Goal: Task Accomplishment & Management: Manage account settings

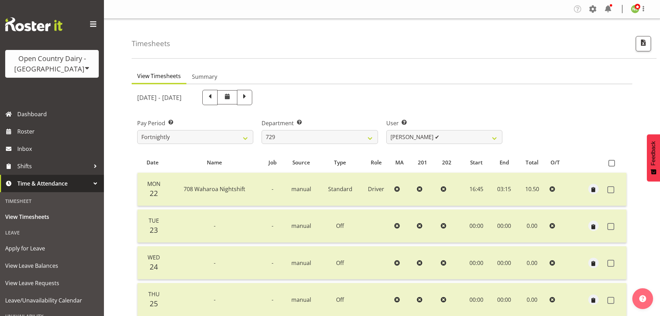
select select "727"
click at [592, 9] on span at bounding box center [592, 8] width 11 height 11
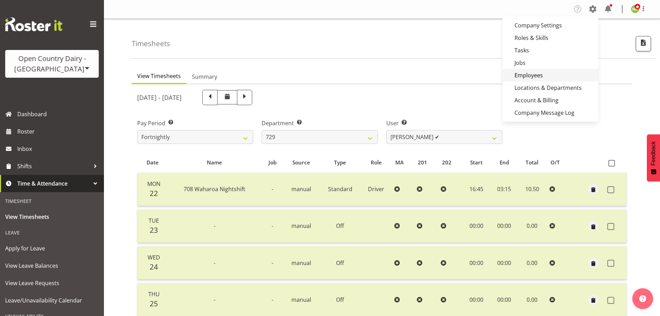
click at [529, 75] on link "Employees" at bounding box center [550, 75] width 96 height 12
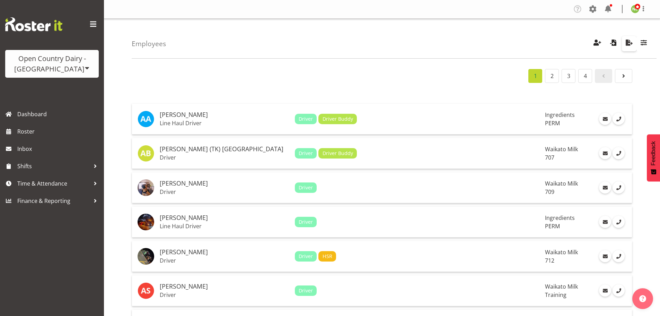
click at [630, 44] on span "button" at bounding box center [629, 42] width 9 height 9
click at [591, 11] on span at bounding box center [592, 8] width 11 height 11
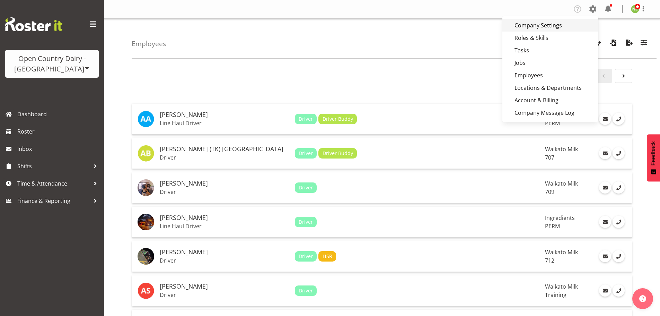
click at [533, 27] on link "Company Settings" at bounding box center [550, 25] width 96 height 12
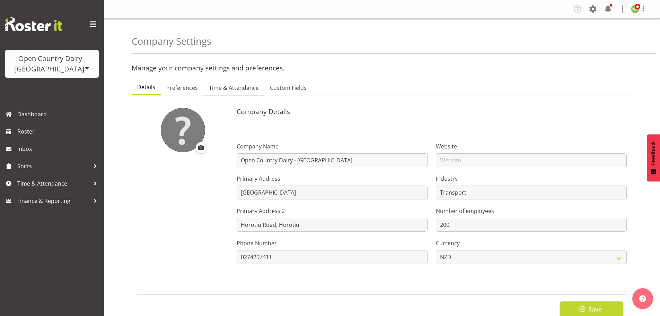
click at [233, 90] on span "Time & Attendance" at bounding box center [234, 87] width 50 height 8
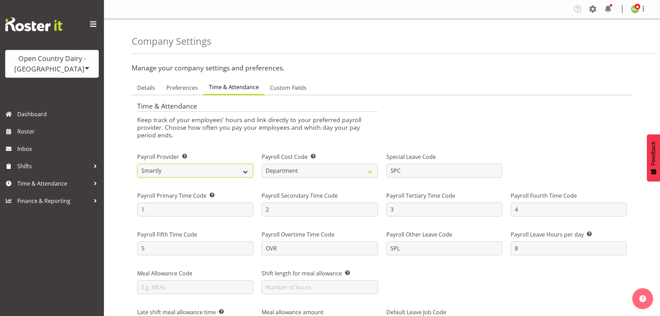
click at [235, 169] on select "Smartly iPayroll Ace Payroll MYOB MYOB IMS Crystal Payroll Xero Payroll EA Netw…" at bounding box center [195, 170] width 116 height 14
drag, startPoint x: 260, startPoint y: 135, endPoint x: 276, endPoint y: 134, distance: 16.0
click at [262, 134] on p "Keep track of your employees' hours and link directly to your preferred payroll…" at bounding box center [257, 127] width 241 height 23
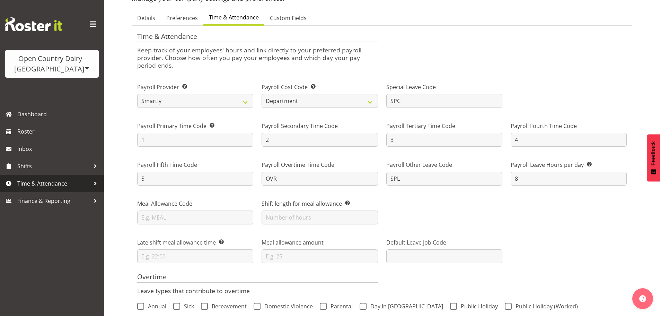
scroll to position [69, 0]
click at [42, 183] on span "Time & Attendance" at bounding box center [53, 183] width 73 height 10
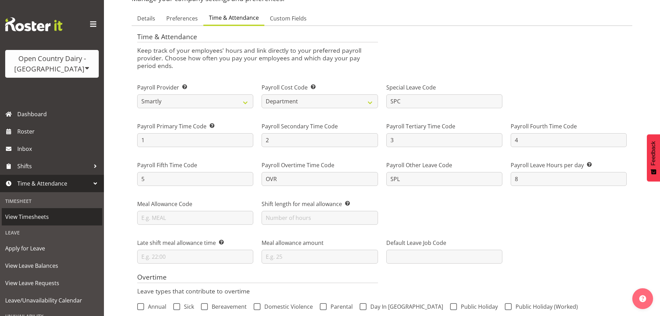
click at [45, 217] on span "View Timesheets" at bounding box center [52, 216] width 94 height 10
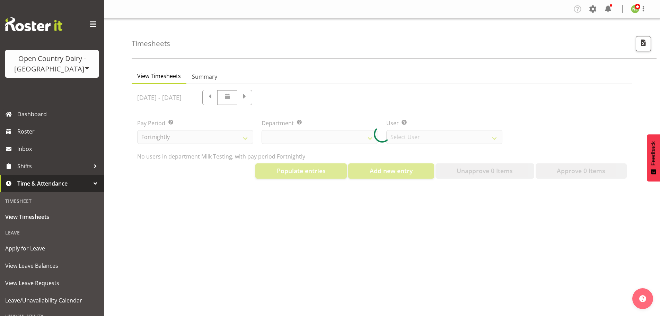
select select "733"
select select "7414"
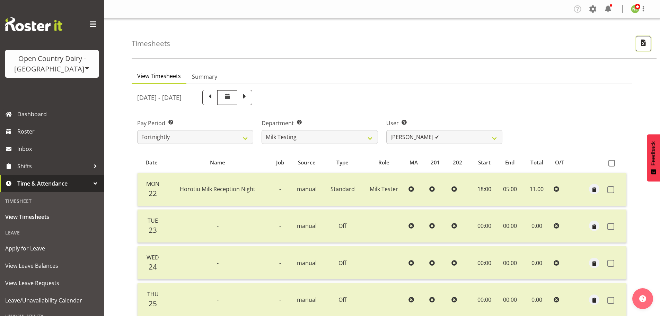
click at [638, 45] on button "button" at bounding box center [643, 43] width 15 height 15
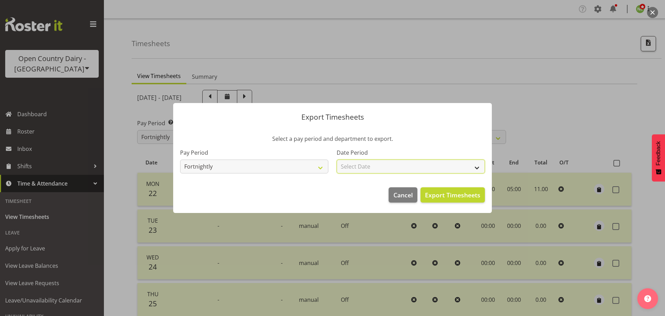
click at [373, 165] on select "Select Date Fortnight starting [DATE] Fortnight starting [DATE] Fortnight start…" at bounding box center [411, 166] width 148 height 14
select select "[DATE]"
click at [337, 159] on select "Select Date Fortnight starting [DATE] Fortnight starting [DATE] Fortnight start…" at bounding box center [411, 166] width 148 height 14
click at [442, 192] on span "Export Timesheets" at bounding box center [452, 194] width 55 height 9
click at [405, 195] on span "Cancel" at bounding box center [403, 194] width 19 height 9
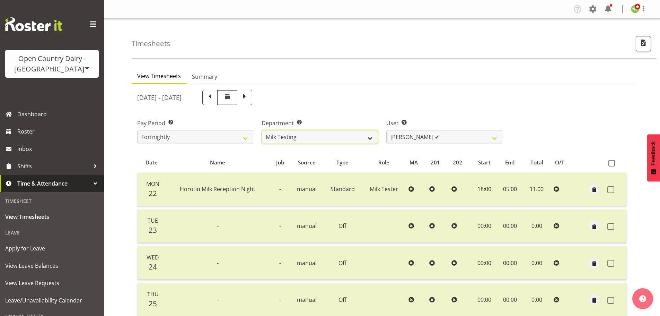
click at [336, 139] on select "701 702 703 704 705 706 707 708 709 710 711 712 713 714 715 716 717 718 719 720" at bounding box center [320, 137] width 116 height 14
select select "802"
click at [262, 130] on select "701 702 703 704 705 706 707 708 709 710 711 712 713 714 715 716 717 718 719 720" at bounding box center [320, 137] width 116 height 14
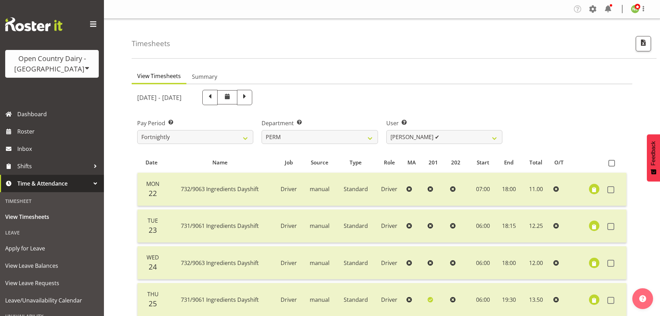
click at [429, 140] on div at bounding box center [382, 277] width 501 height 387
click at [437, 138] on select "[PERSON_NAME] ✔ [PERSON_NAME] ❌ [PERSON_NAME] ✔ [PERSON_NAME] ✔ [PERSON_NAME] ✔…" at bounding box center [444, 137] width 116 height 14
select select "9897"
click at [386, 130] on select "[PERSON_NAME] ✔ [PERSON_NAME] ❌ [PERSON_NAME] ✔ [PERSON_NAME] ✔ [PERSON_NAME] ✔…" at bounding box center [444, 137] width 116 height 14
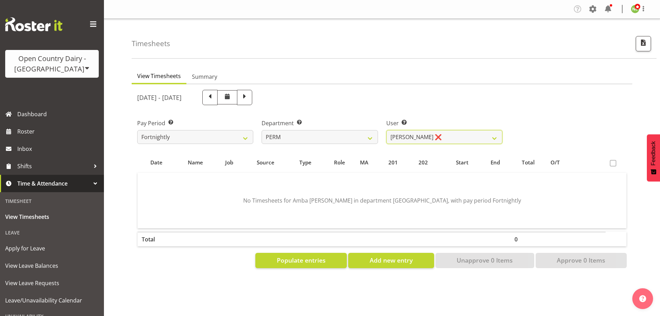
scroll to position [30, 0]
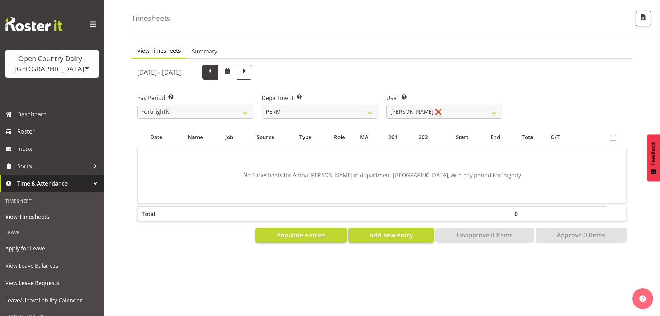
click at [214, 67] on span at bounding box center [209, 71] width 9 height 9
select select
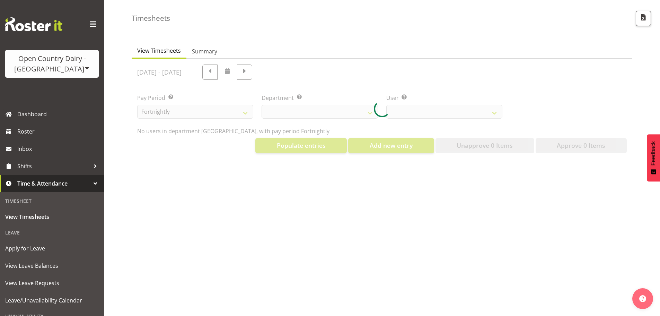
select select "802"
select select "9897"
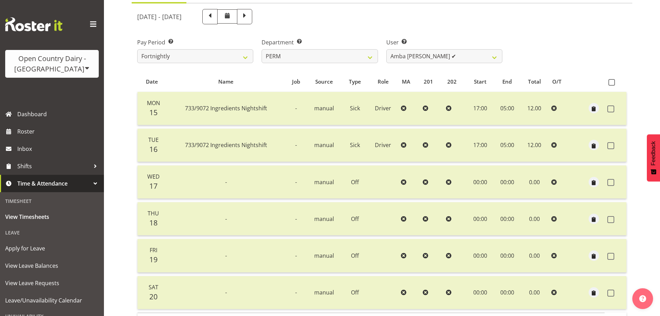
scroll to position [130, 0]
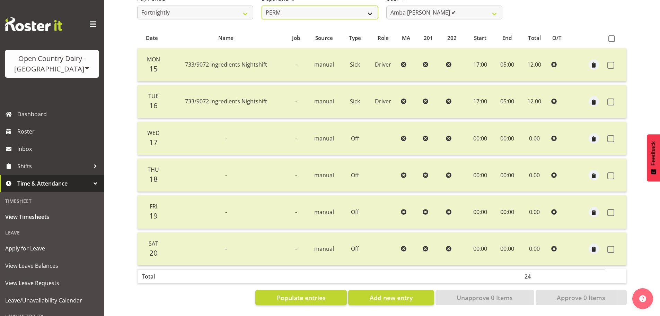
click at [316, 6] on select "701 702 703 704 705 706 707 708 709 710 711 712 713 714 715 716 717 718 719 720" at bounding box center [320, 13] width 116 height 14
select select "805"
click at [262, 6] on select "701 702 703 704 705 706 707 708 709 710 711 712 713 714 715 716 717 718 719 720" at bounding box center [320, 13] width 116 height 14
select select "10244"
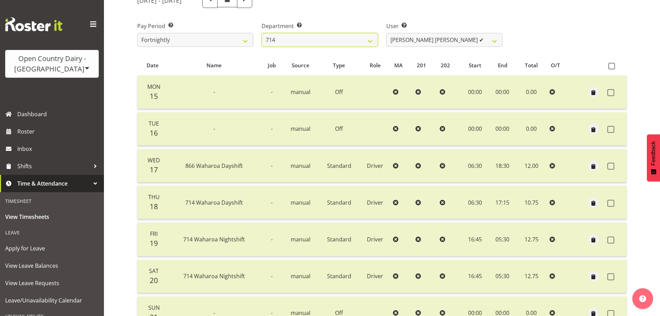
scroll to position [60, 0]
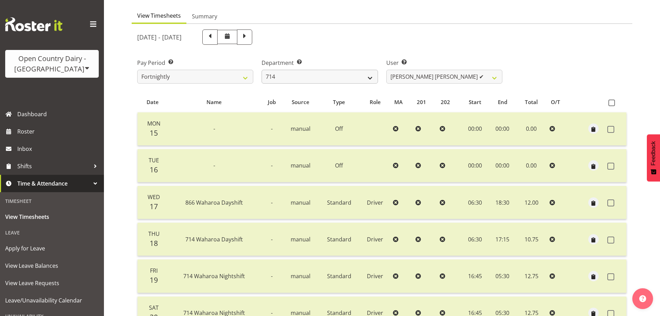
drag, startPoint x: 309, startPoint y: 35, endPoint x: 334, endPoint y: 72, distance: 44.7
click at [249, 35] on span at bounding box center [244, 36] width 9 height 9
select select
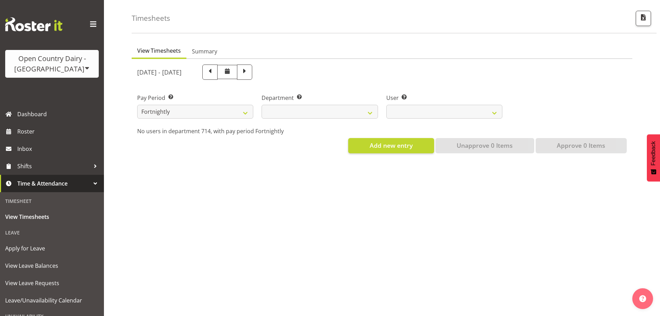
scroll to position [30, 0]
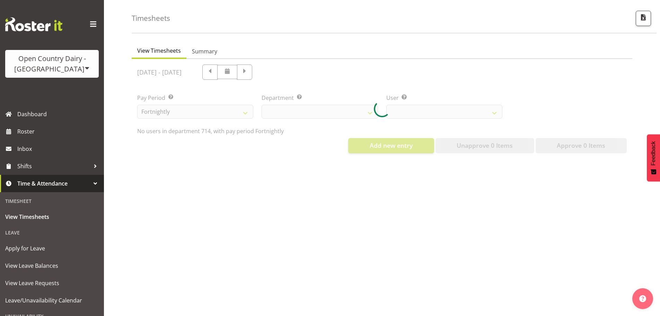
select select "805"
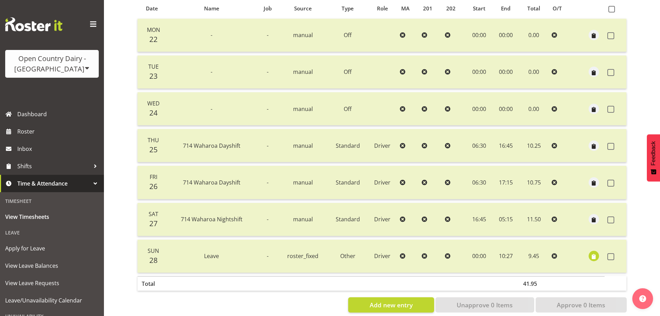
scroll to position [166, 0]
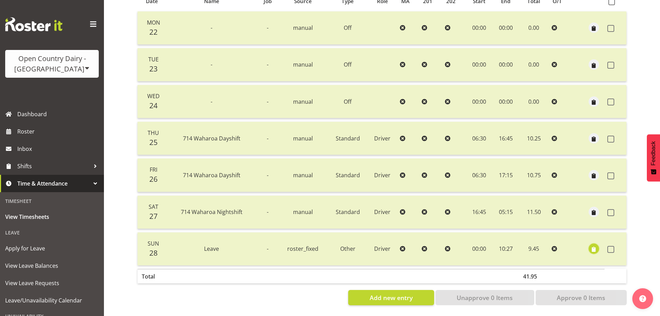
click at [593, 245] on span "button" at bounding box center [594, 249] width 8 height 8
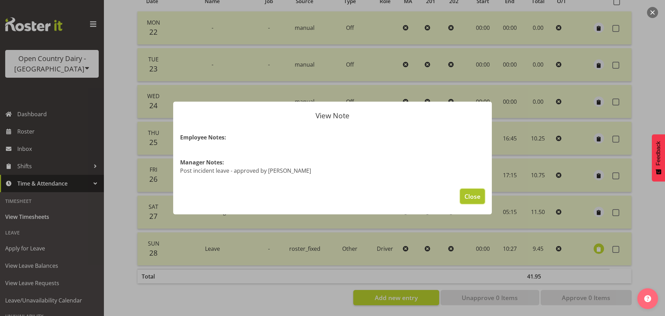
click at [477, 200] on span "Close" at bounding box center [473, 196] width 16 height 9
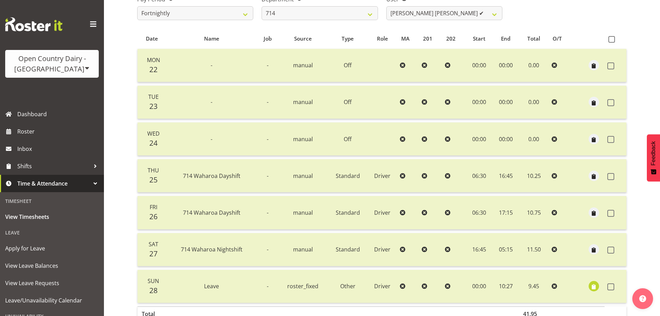
scroll to position [139, 0]
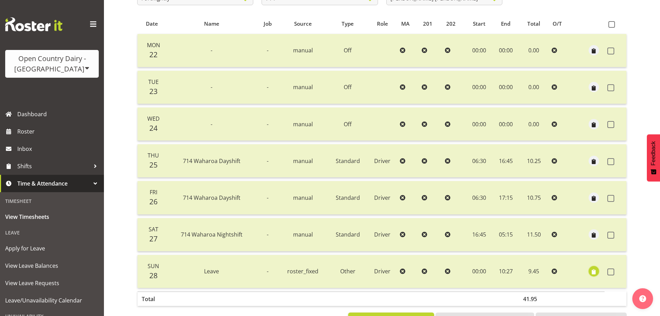
click at [597, 272] on span "button" at bounding box center [594, 272] width 8 height 8
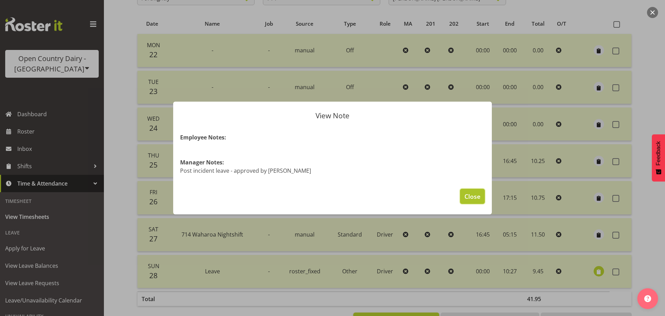
click at [472, 196] on span "Close" at bounding box center [473, 196] width 16 height 9
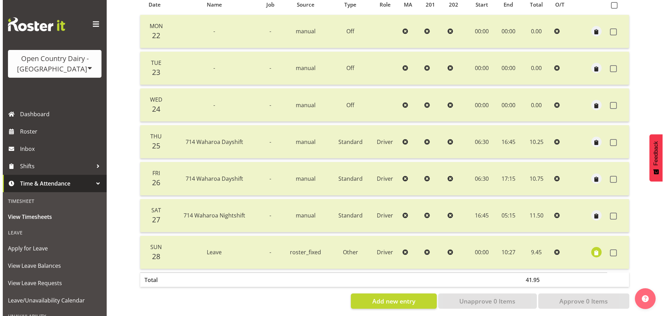
scroll to position [166, 0]
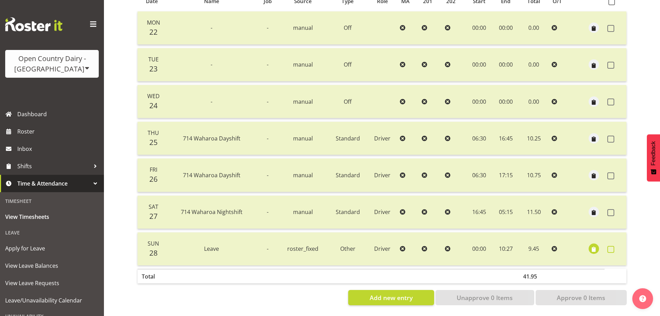
click at [608, 246] on span at bounding box center [610, 249] width 7 height 7
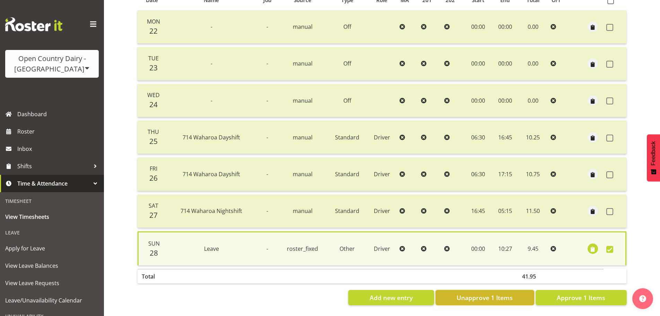
click at [494, 293] on span "Unapprove 1 Items" at bounding box center [485, 297] width 56 height 9
checkbox input "false"
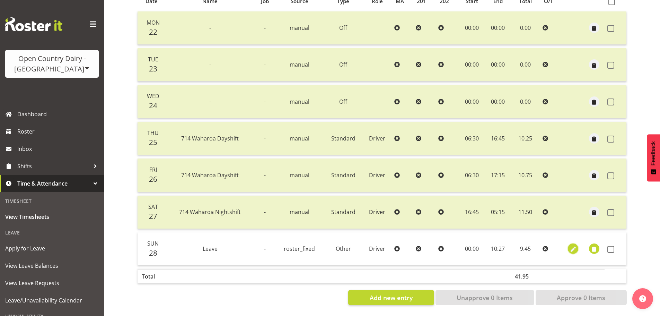
click at [573, 245] on span "button" at bounding box center [573, 249] width 8 height 8
select select "Other"
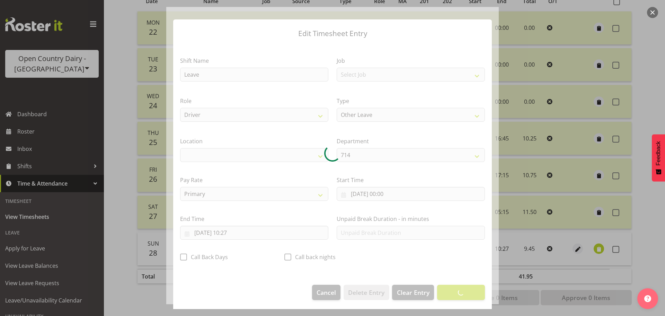
scroll to position [6, 0]
select select "1054"
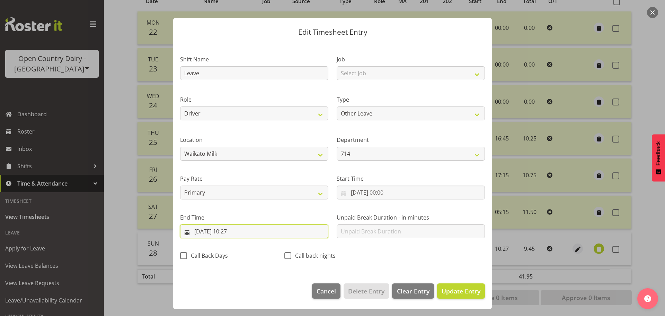
click at [236, 228] on input "[DATE] 10:27" at bounding box center [254, 231] width 148 height 14
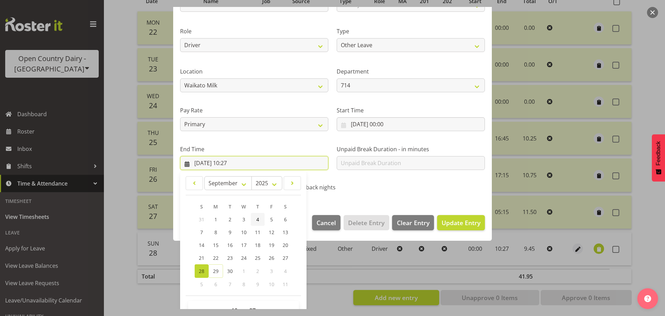
scroll to position [94, 0]
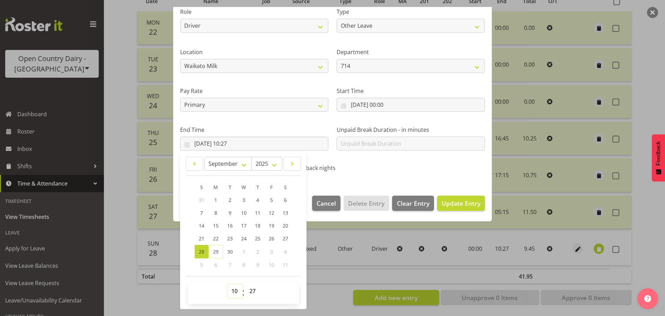
click at [237, 290] on select "00 01 02 03 04 05 06 07 08 09 10 11 12 13 14 15 16 17 18 19 20 21 22 23" at bounding box center [236, 291] width 16 height 14
select select "11"
click at [228, 284] on select "00 01 02 03 04 05 06 07 08 09 10 11 12 13 14 15 16 17 18 19 20 21 22 23" at bounding box center [236, 291] width 16 height 14
type input "[DATE] 11:27"
drag, startPoint x: 402, startPoint y: 175, endPoint x: 411, endPoint y: 175, distance: 9.0
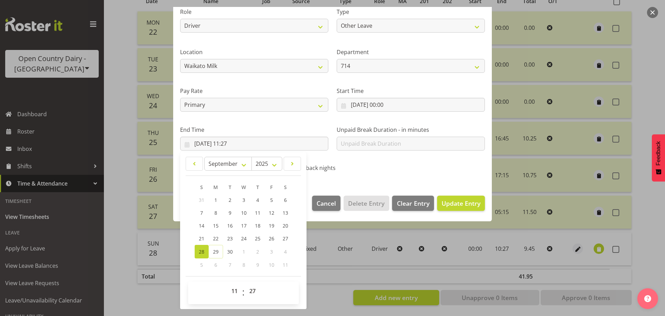
click at [406, 175] on div "Shift Name Leave Job Select Job Driver Driver supervisor Support Role Driver Ty…" at bounding box center [332, 68] width 313 height 220
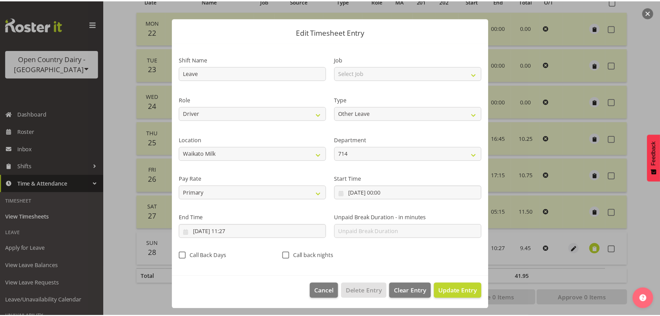
scroll to position [6, 0]
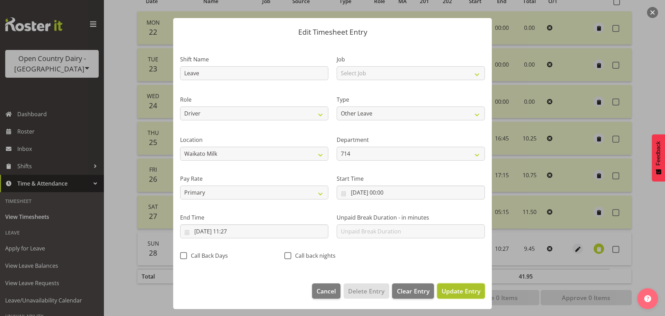
click at [465, 295] on button "Update Entry" at bounding box center [461, 290] width 48 height 15
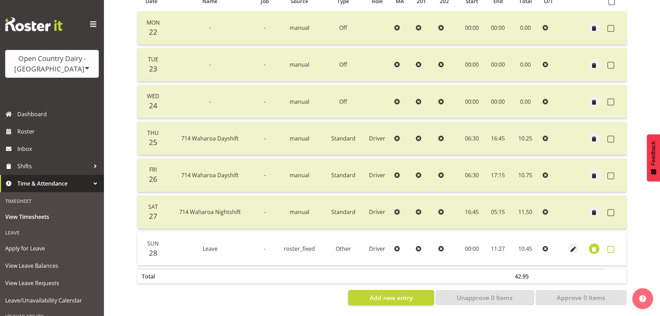
drag, startPoint x: 616, startPoint y: 244, endPoint x: 607, endPoint y: 246, distance: 9.2
click at [614, 246] on label at bounding box center [612, 249] width 11 height 7
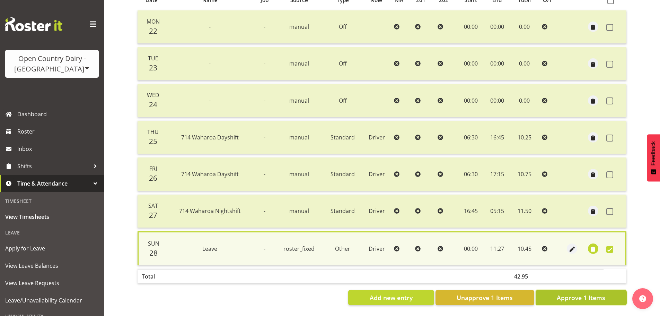
click at [582, 293] on span "Approve 1 Items" at bounding box center [581, 297] width 48 height 9
checkbox input "false"
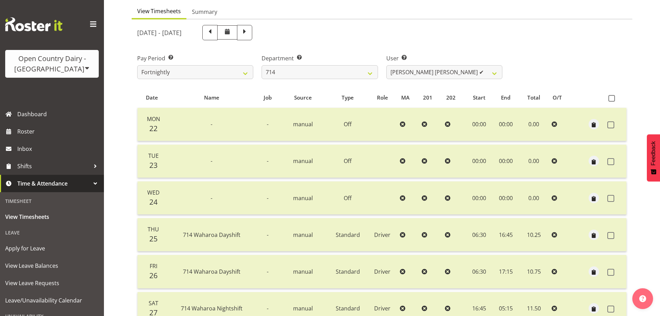
scroll to position [62, 0]
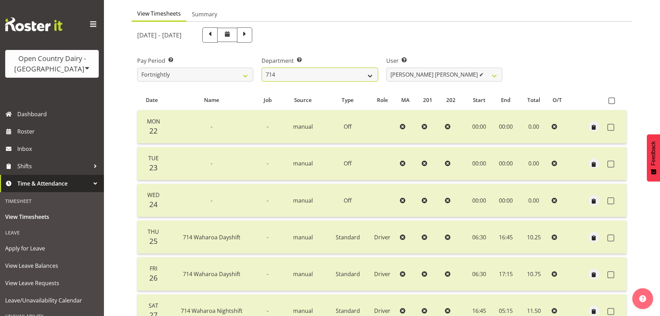
click at [314, 76] on select "701 702 703 704 705 706 707 708 709 710 711 712 713 714 715 716 717 718 719 720" at bounding box center [320, 75] width 116 height 14
select select "817"
click at [262, 68] on select "701 702 703 704 705 706 707 708 709 710 711 712 713 714 715 716 717 718 719 720" at bounding box center [320, 75] width 116 height 14
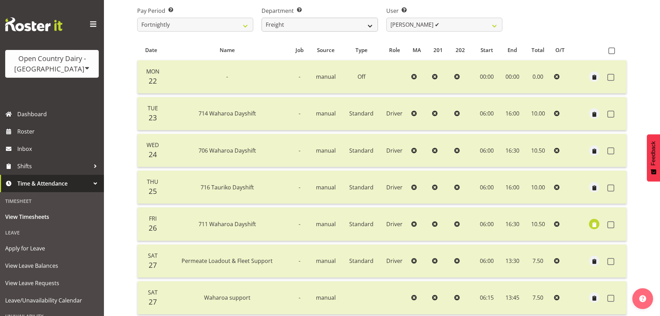
scroll to position [97, 0]
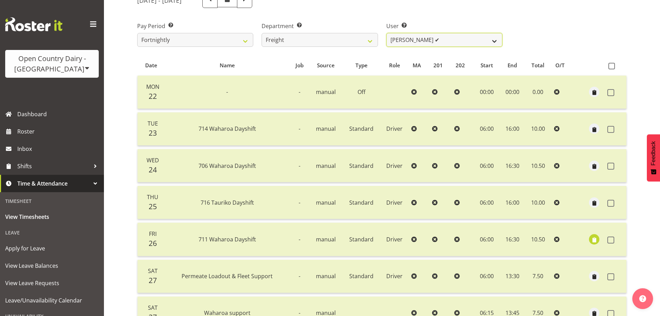
click at [415, 36] on select "[PERSON_NAME] ✔ [PERSON_NAME] ✔" at bounding box center [444, 40] width 116 height 14
click at [407, 41] on select "[PERSON_NAME] ✔ [PERSON_NAME] ✔" at bounding box center [444, 40] width 116 height 14
select select "8193"
click at [386, 33] on select "[PERSON_NAME] ✔ [PERSON_NAME] ✔" at bounding box center [444, 40] width 116 height 14
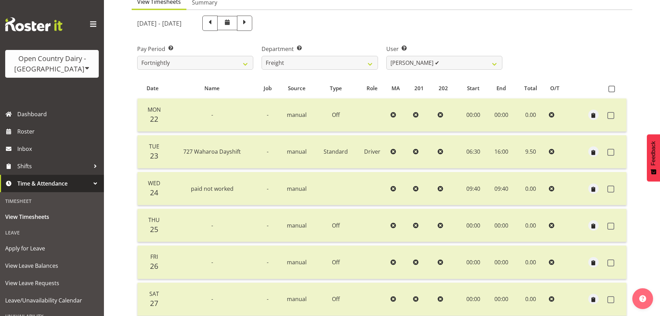
scroll to position [62, 0]
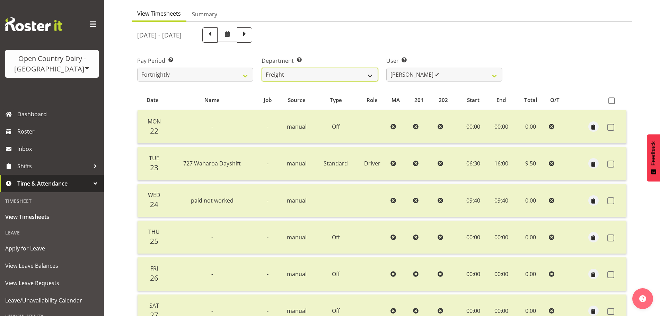
click at [324, 79] on select "701 702 703 704 705 706 707 708 709 710 711 712 713 714 715 716 717 718 719 720" at bounding box center [320, 75] width 116 height 14
select select "819"
click at [262, 68] on select "701 702 703 704 705 706 707 708 709 710 711 712 713 714 715 716 717 718 719 720" at bounding box center [320, 75] width 116 height 14
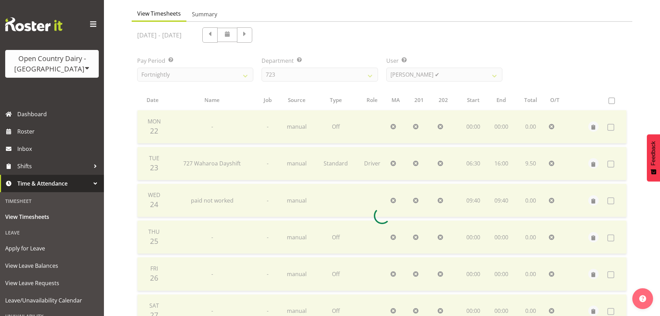
click at [430, 74] on div at bounding box center [382, 215] width 501 height 387
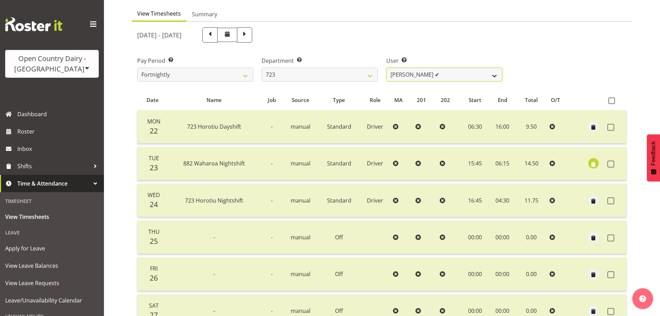
click at [434, 73] on select "[PERSON_NAME] ✔ [PERSON_NAME] ✔ [PERSON_NAME] ✔ [PERSON_NAME] ✔" at bounding box center [444, 75] width 116 height 14
select select "9511"
click at [386, 68] on select "[PERSON_NAME] ✔ [PERSON_NAME] ✔ [PERSON_NAME] ✔ [PERSON_NAME] ✔" at bounding box center [444, 75] width 116 height 14
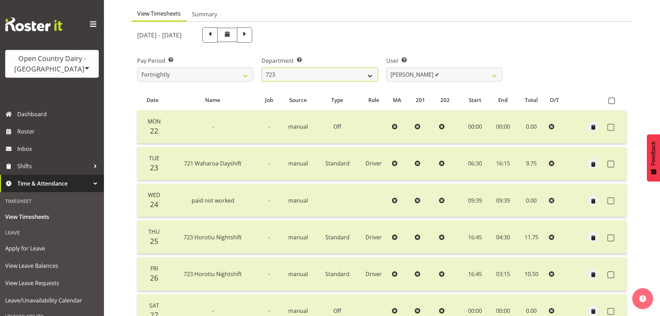
drag, startPoint x: 308, startPoint y: 73, endPoint x: 311, endPoint y: 81, distance: 8.4
click at [309, 73] on select "701 702 703 704 705 706 707 708 709 710 711 712 713 714 715 716 717 718 719 720" at bounding box center [320, 75] width 116 height 14
select select "763"
click at [262, 68] on select "701 702 703 704 705 706 707 708 709 710 711 712 713 714 715 716 717 718 719 720" at bounding box center [320, 75] width 116 height 14
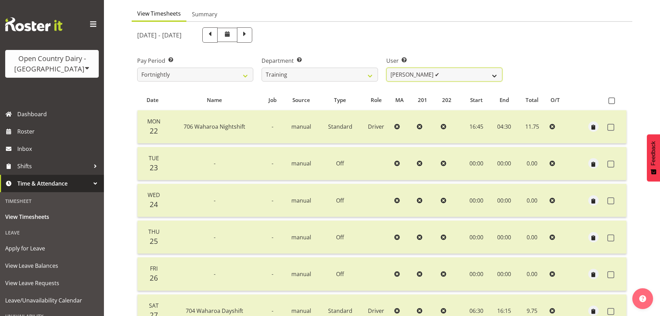
click at [426, 77] on select "[PERSON_NAME] ✔ [PERSON_NAME] ✔ [PERSON_NAME] ❌ [PERSON_NAME] ✔ [PERSON_NAME] ✔…" at bounding box center [444, 75] width 116 height 14
select select "11695"
click at [386, 68] on select "[PERSON_NAME] ✔ [PERSON_NAME] ✔ [PERSON_NAME] ❌ [PERSON_NAME] ✔ [PERSON_NAME] ✔…" at bounding box center [444, 75] width 116 height 14
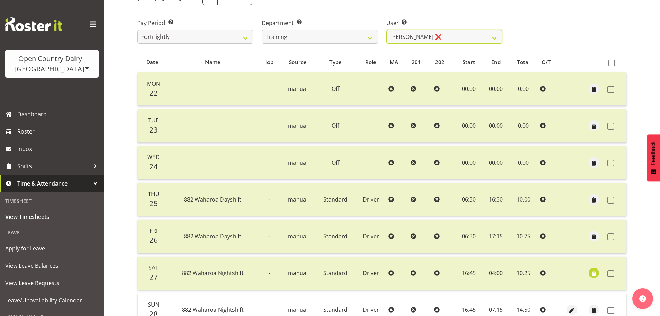
scroll to position [166, 0]
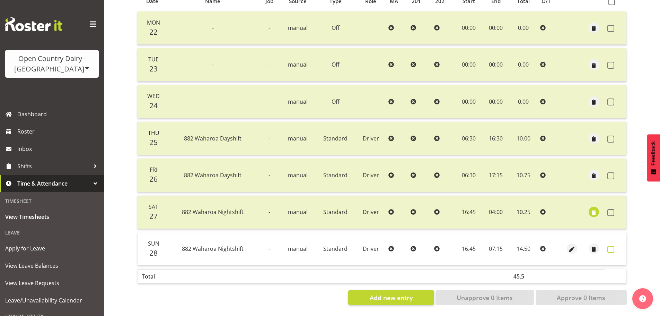
click at [608, 242] on td at bounding box center [615, 248] width 22 height 33
click at [612, 246] on span at bounding box center [610, 249] width 7 height 7
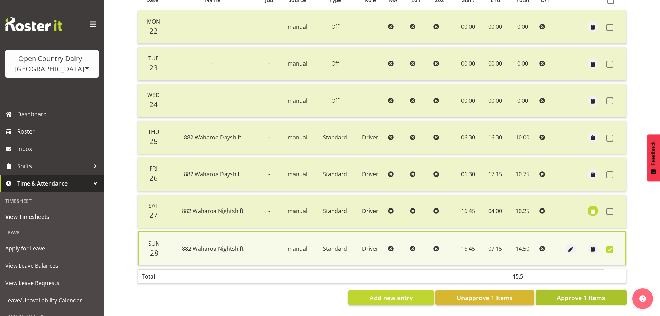
click at [577, 298] on button "Approve 1 Items" at bounding box center [581, 297] width 91 height 15
checkbox input "false"
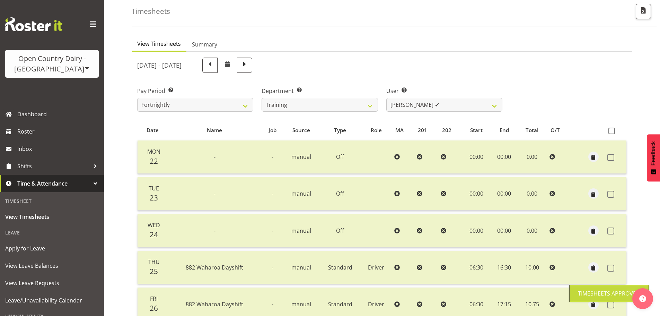
scroll to position [28, 0]
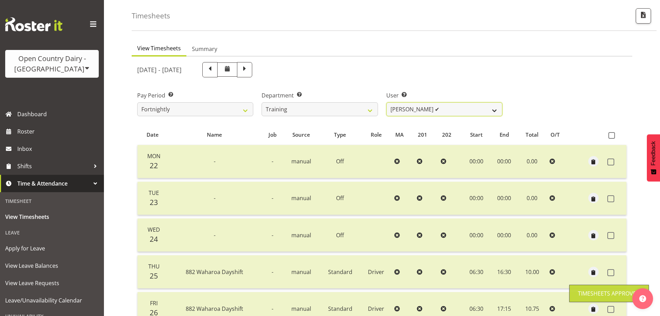
click at [426, 112] on select "[PERSON_NAME] ✔ [PERSON_NAME] ✔ [PERSON_NAME] ✔ [PERSON_NAME] ✔ [PERSON_NAME] ✔…" at bounding box center [444, 109] width 116 height 14
select select "11176"
click at [386, 102] on select "[PERSON_NAME] ✔ [PERSON_NAME] ✔ [PERSON_NAME] ✔ [PERSON_NAME] ✔ [PERSON_NAME] ✔…" at bounding box center [444, 109] width 116 height 14
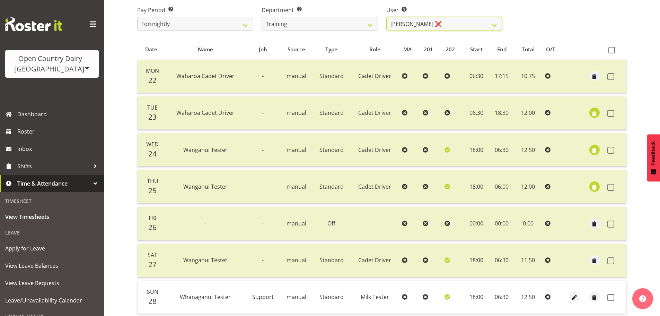
scroll to position [166, 0]
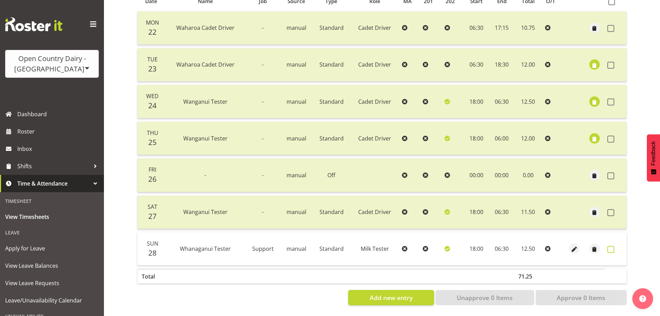
click at [611, 246] on span at bounding box center [610, 249] width 7 height 7
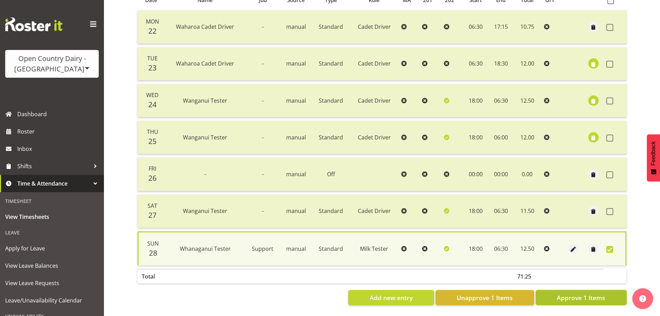
click at [591, 294] on span "Approve 1 Items" at bounding box center [581, 297] width 48 height 9
checkbox input "false"
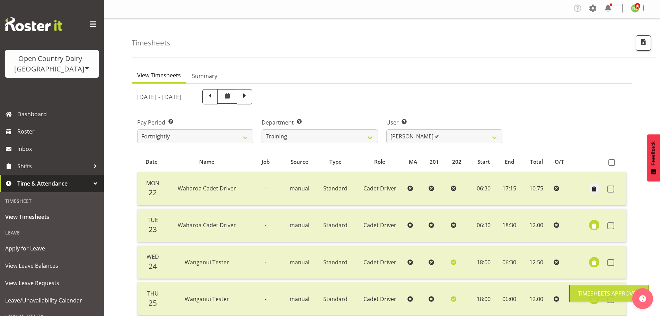
scroll to position [0, 0]
click at [417, 141] on select "[PERSON_NAME] ✔ [PERSON_NAME] ✔ [PERSON_NAME] ✔ [PERSON_NAME] ✔ [PERSON_NAME] ✔…" at bounding box center [444, 137] width 116 height 14
click at [444, 107] on div "[DATE] - [DATE]" at bounding box center [319, 98] width 373 height 24
click at [403, 140] on select "[PERSON_NAME] ✔ [PERSON_NAME] ✔ [PERSON_NAME] ✔ [PERSON_NAME] ✔ [PERSON_NAME] ✔…" at bounding box center [444, 137] width 116 height 14
select select "11709"
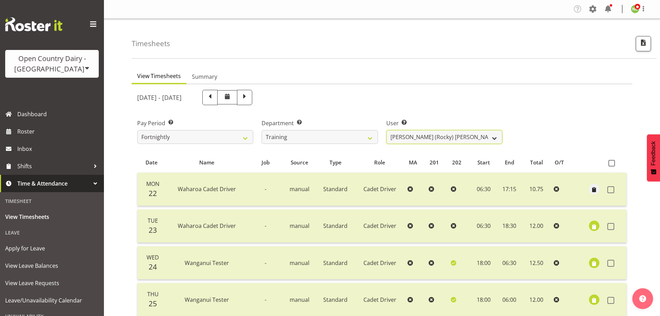
click at [386, 130] on select "[PERSON_NAME] ✔ [PERSON_NAME] ✔ [PERSON_NAME] ✔ [PERSON_NAME] ✔ [PERSON_NAME] ✔…" at bounding box center [444, 137] width 116 height 14
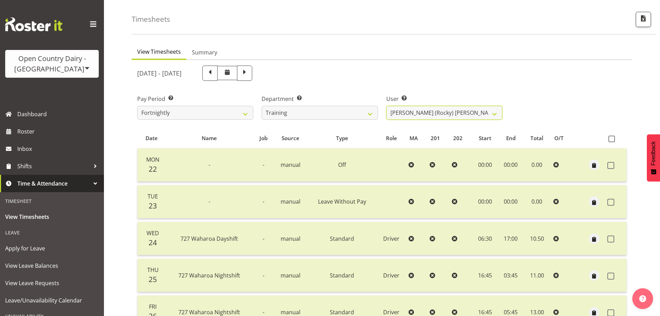
scroll to position [69, 0]
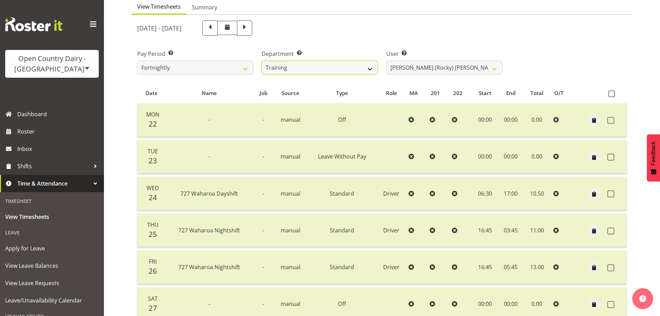
click at [306, 71] on select "701 702 703 704 705 706 707 708 709 710 711 712 713 714 715 716 717 718 719 720" at bounding box center [320, 68] width 116 height 14
select select "761"
click at [262, 61] on select "701 702 703 704 705 706 707 708 709 710 711 712 713 714 715 716 717 718 719 720" at bounding box center [320, 68] width 116 height 14
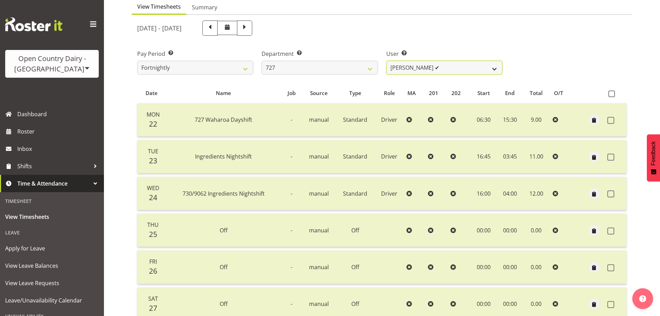
click at [443, 68] on select "[PERSON_NAME] ✔ [PERSON_NAME] ✔ [PERSON_NAME] ✔" at bounding box center [444, 68] width 116 height 14
select select "11012"
click at [386, 61] on select "[PERSON_NAME] ✔ [PERSON_NAME] ✔ [PERSON_NAME] ✔" at bounding box center [444, 68] width 116 height 14
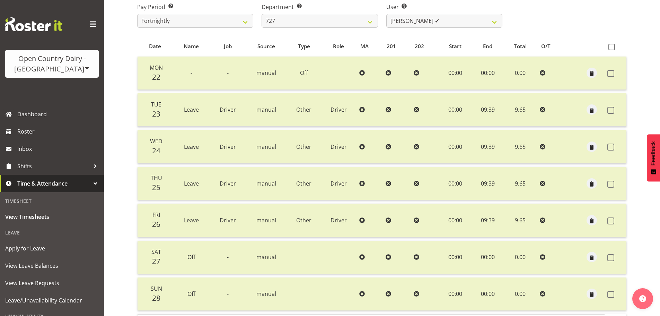
scroll to position [104, 0]
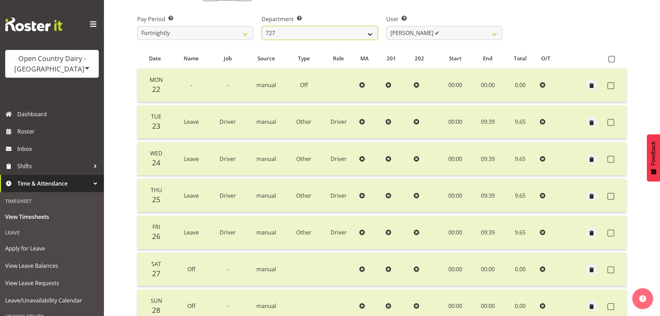
click at [309, 35] on select "701 702 703 704 705 706 707 708 709 710 711 712 713 714 715 716 717 718 719 720" at bounding box center [320, 33] width 116 height 14
select select "727"
click at [262, 26] on select "701 702 703 704 705 706 707 708 709 710 711 712 713 714 715 716 717 718 719 720" at bounding box center [320, 33] width 116 height 14
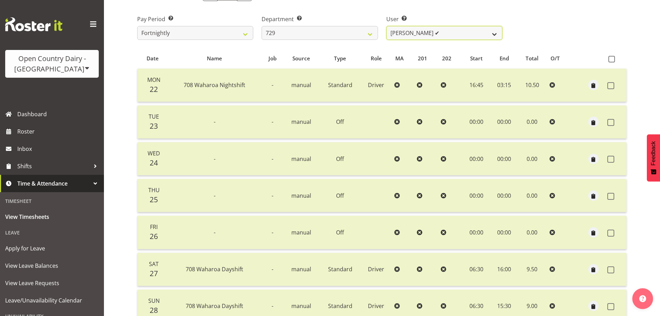
click at [416, 29] on select "[PERSON_NAME] ✔ [PERSON_NAME] ✔ [PERSON_NAME] ✔ [PERSON_NAME] ✔" at bounding box center [444, 33] width 116 height 14
select select "11232"
click at [386, 26] on select "[PERSON_NAME] ✔ [PERSON_NAME] ✔ [PERSON_NAME] ✔ [PERSON_NAME] ✔" at bounding box center [444, 33] width 116 height 14
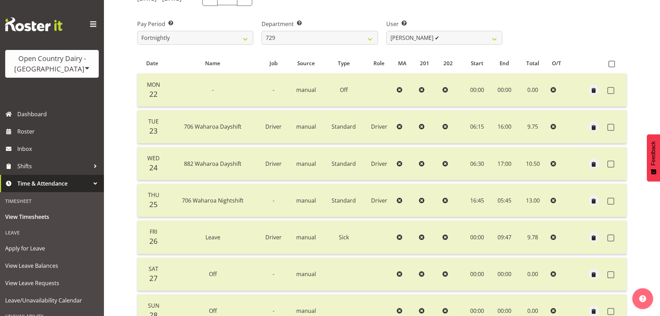
scroll to position [35, 0]
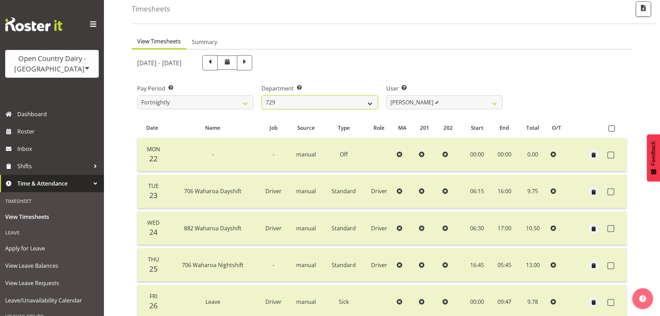
drag, startPoint x: 302, startPoint y: 106, endPoint x: 293, endPoint y: 104, distance: 9.3
click at [302, 106] on select "701 702 703 704 705 706 707 708 709 710 711 712 713 714 715 716 717 718 719 720" at bounding box center [320, 102] width 116 height 14
select select "832"
click at [262, 95] on select "701 702 703 704 705 706 707 708 709 710 711 712 713 714 715 716 717 718 719 720" at bounding box center [320, 102] width 116 height 14
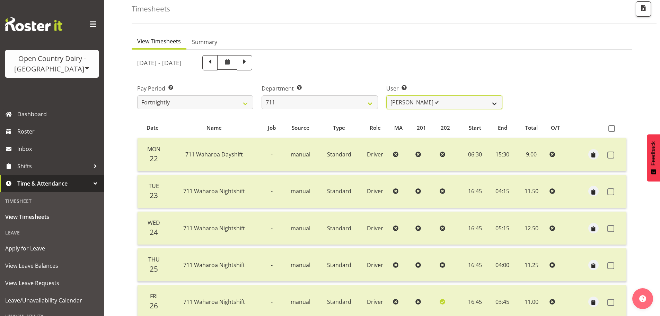
click at [424, 103] on select "[PERSON_NAME] ✔ [PERSON_NAME] ✔ [PERSON_NAME] ✔" at bounding box center [444, 102] width 116 height 14
select select "10409"
click at [386, 95] on select "[PERSON_NAME] ✔ [PERSON_NAME] ✔ [PERSON_NAME] ✔" at bounding box center [444, 102] width 116 height 14
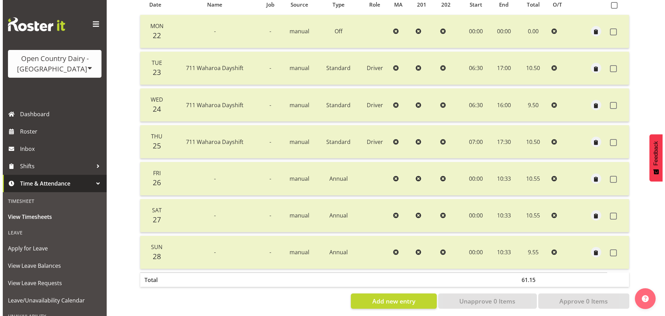
scroll to position [166, 0]
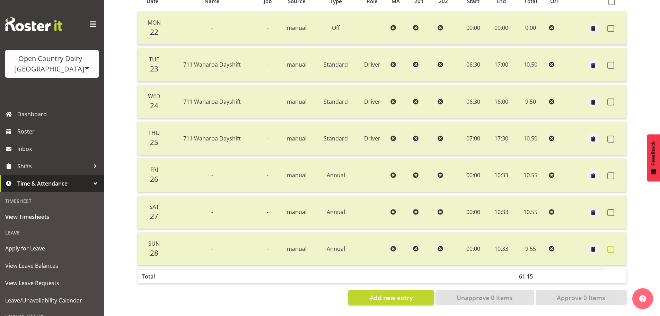
click at [613, 246] on span at bounding box center [610, 249] width 7 height 7
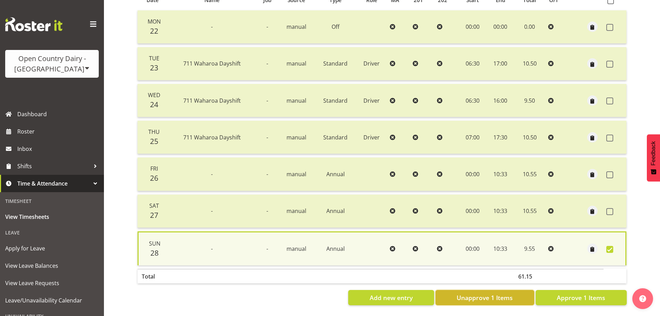
click at [501, 296] on span "Unapprove 1 Items" at bounding box center [485, 297] width 56 height 9
checkbox input "false"
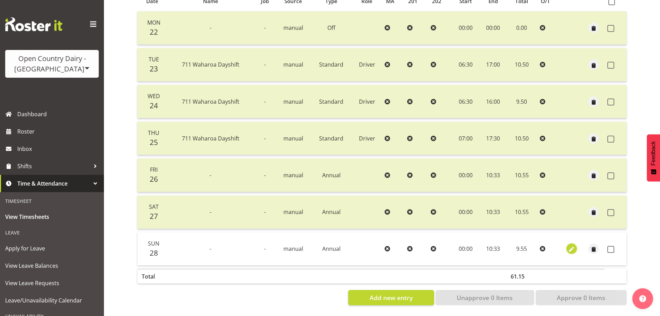
click at [571, 245] on span "button" at bounding box center [572, 249] width 8 height 8
select select "Annual"
select select "8"
select select "2025"
select select "10"
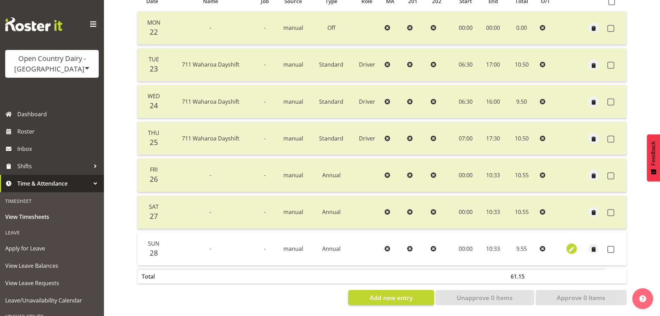
select select "33"
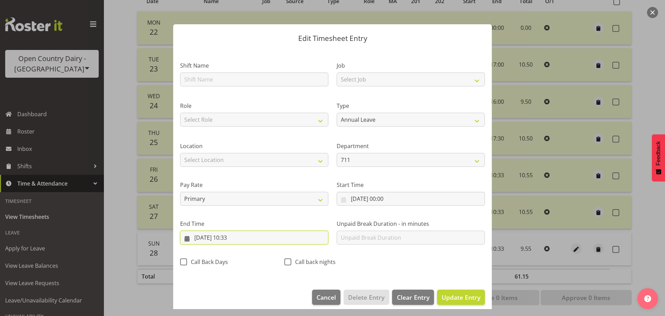
click at [231, 239] on input "[DATE] 10:33" at bounding box center [254, 237] width 148 height 14
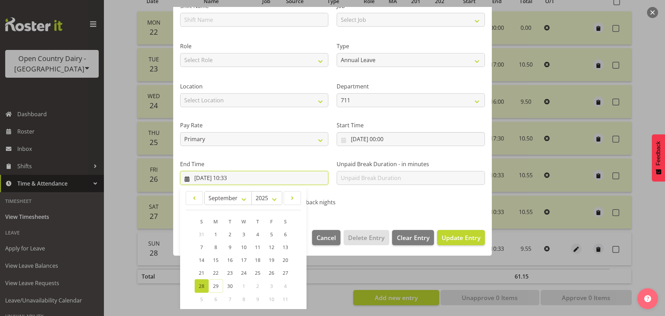
scroll to position [94, 0]
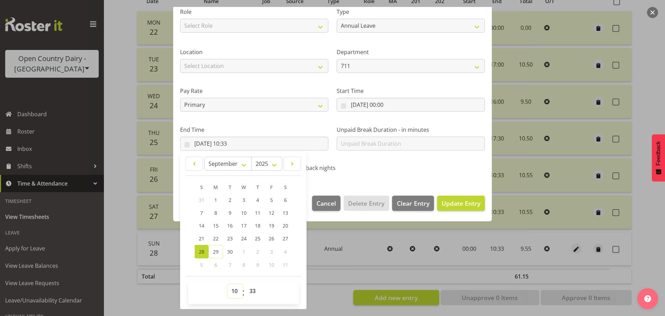
click at [233, 292] on select "00 01 02 03 04 05 06 07 08 09 10 11 12 13 14 15 16 17 18 19 20 21 22 23" at bounding box center [236, 291] width 16 height 14
select select "11"
click at [228, 284] on select "00 01 02 03 04 05 06 07 08 09 10 11 12 13 14 15 16 17 18 19 20 21 22 23" at bounding box center [236, 291] width 16 height 14
type input "[DATE] 11:33"
drag, startPoint x: 445, startPoint y: 204, endPoint x: 463, endPoint y: 203, distance: 18.4
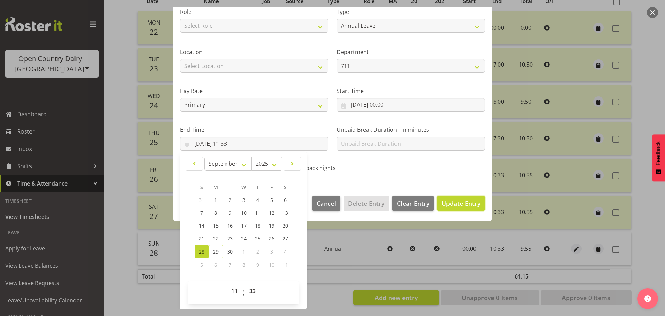
click at [447, 204] on span "Update Entry" at bounding box center [461, 203] width 39 height 8
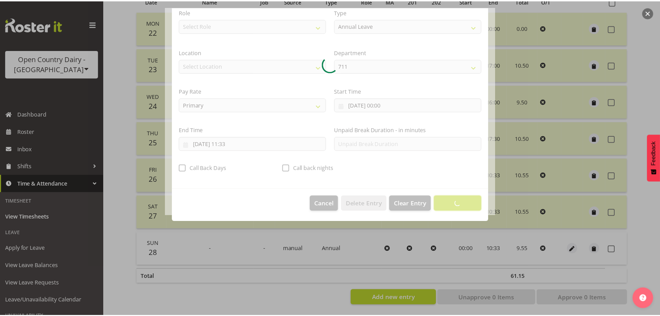
scroll to position [6, 0]
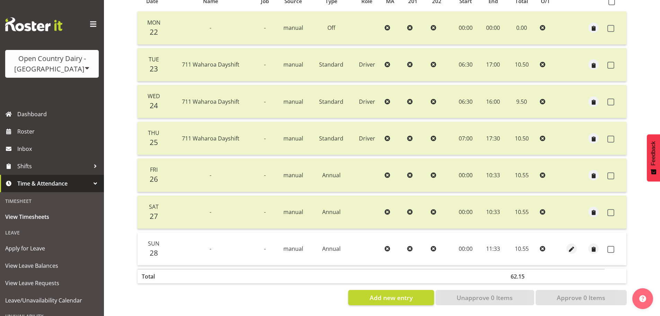
drag, startPoint x: 611, startPoint y: 244, endPoint x: 585, endPoint y: 289, distance: 51.5
click at [612, 246] on span at bounding box center [610, 249] width 7 height 7
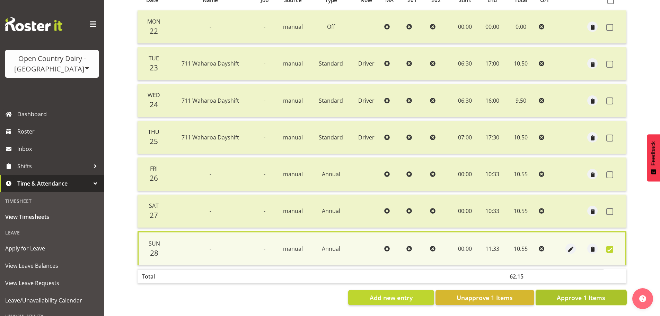
click at [584, 293] on span "Approve 1 Items" at bounding box center [581, 297] width 48 height 9
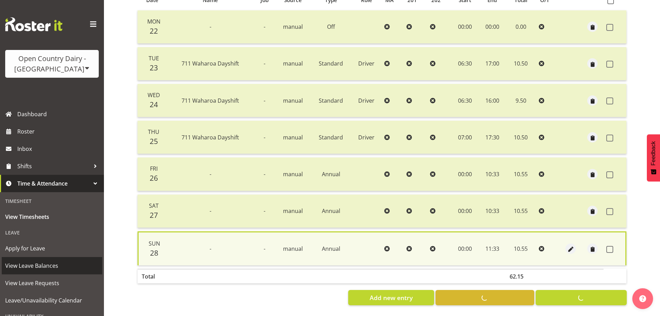
checkbox input "false"
